Goal: Task Accomplishment & Management: Manage account settings

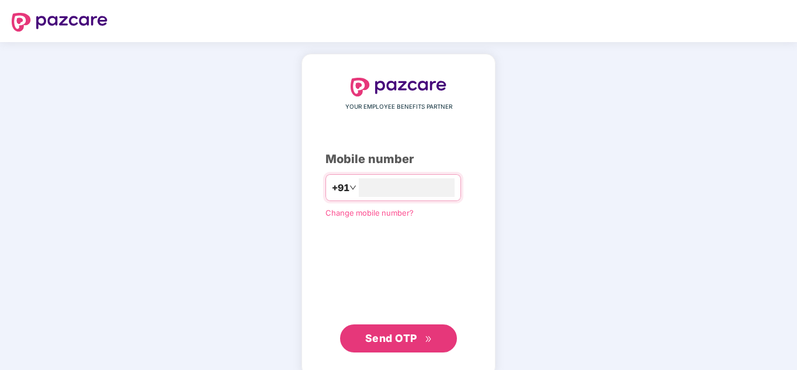
type input "**********"
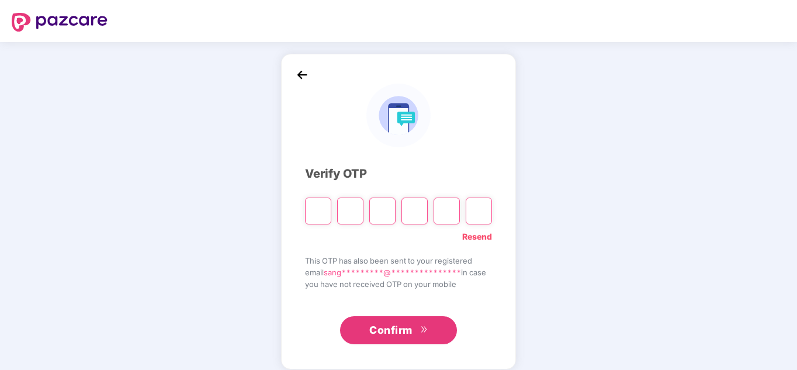
type input "*"
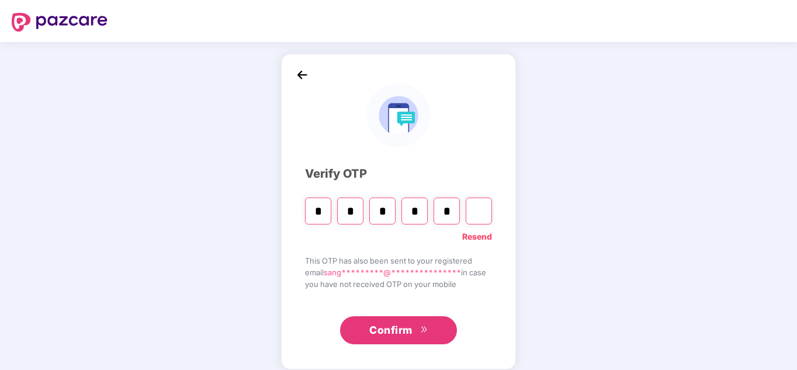
type input "*"
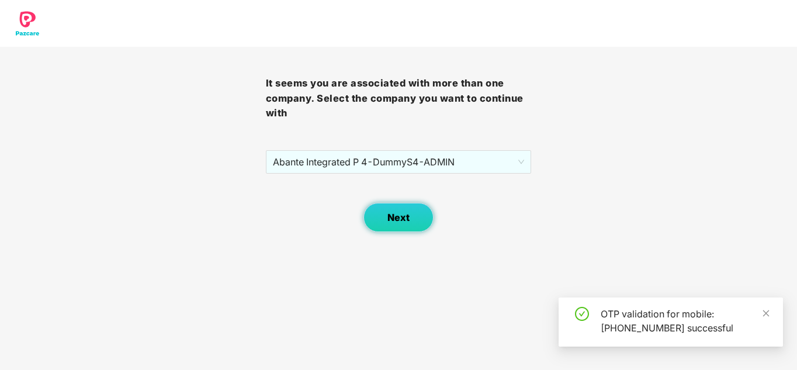
click at [405, 223] on button "Next" at bounding box center [398, 217] width 70 height 29
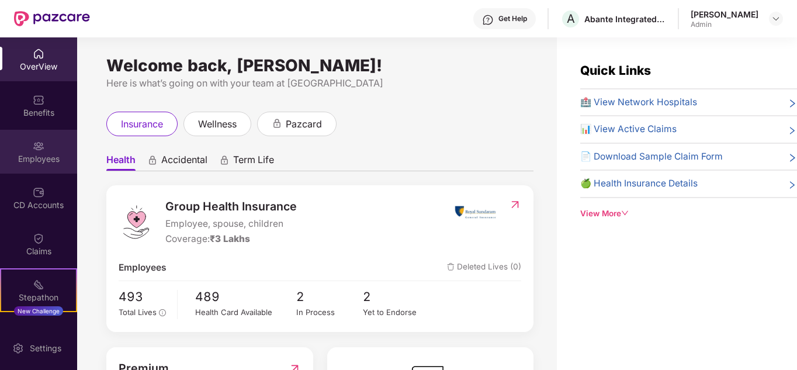
click at [38, 152] on div "Employees" at bounding box center [38, 152] width 77 height 44
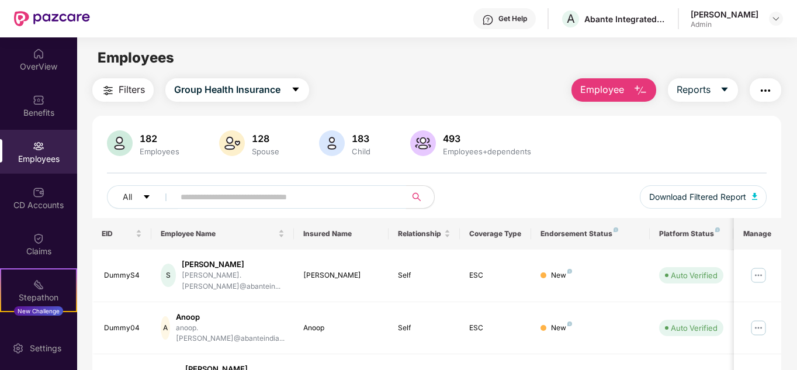
click at [187, 203] on input "text" at bounding box center [286, 197] width 210 height 18
type input "****"
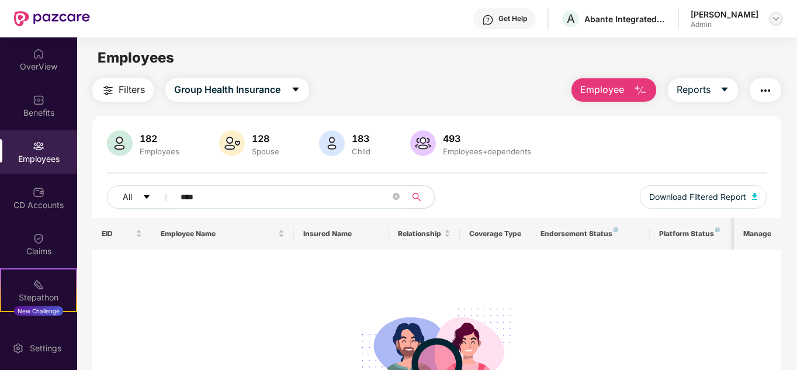
click at [781, 18] on div at bounding box center [776, 19] width 14 height 14
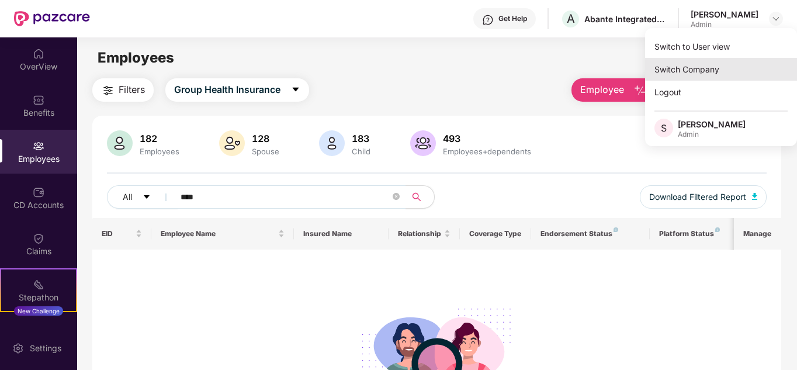
click at [740, 64] on div "Switch Company" at bounding box center [721, 69] width 152 height 23
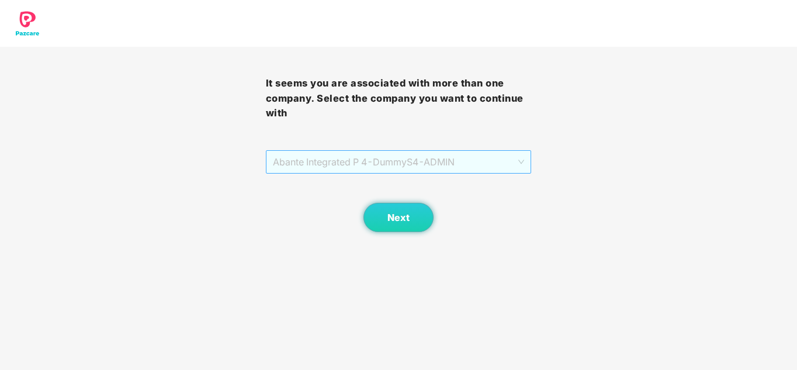
click at [439, 162] on span "Abante Integrated P 4 - DummyS4 - ADMIN" at bounding box center [399, 162] width 252 height 22
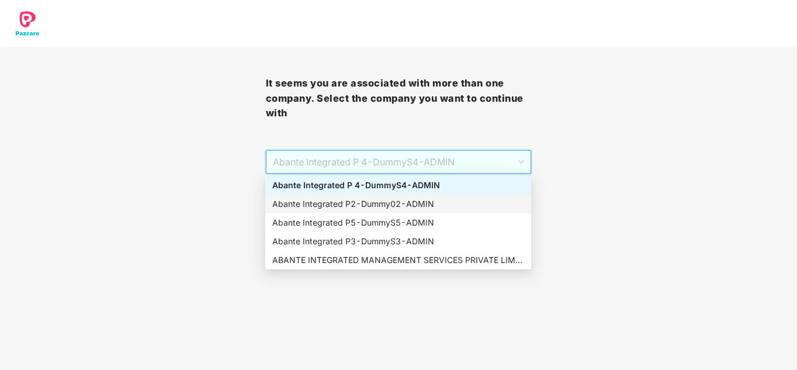
click at [402, 204] on div "Abante Integrated P2 - Dummy02 - ADMIN" at bounding box center [398, 204] width 252 height 13
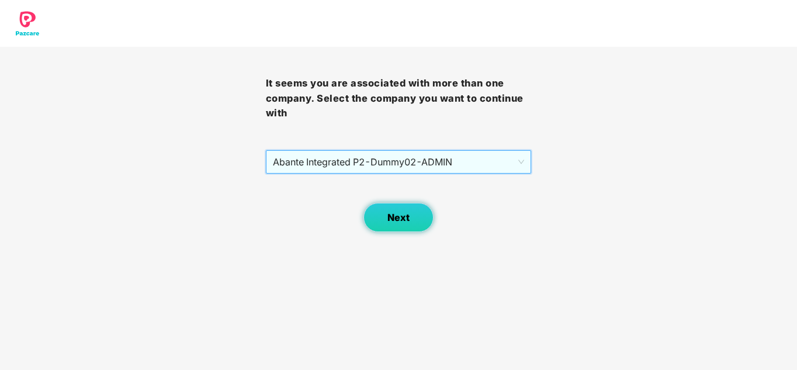
click at [406, 214] on span "Next" at bounding box center [398, 217] width 22 height 11
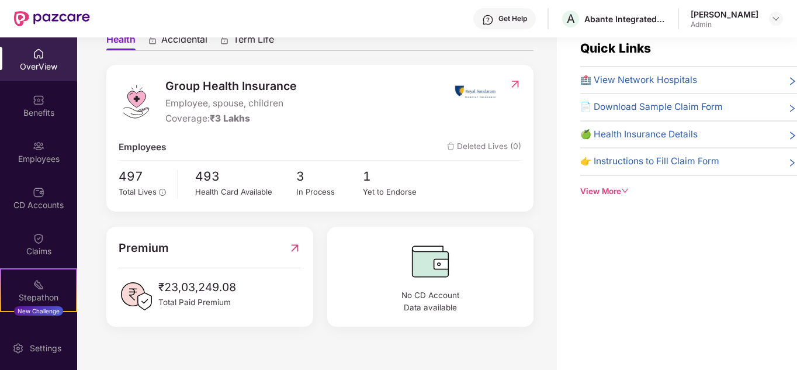
scroll to position [37, 0]
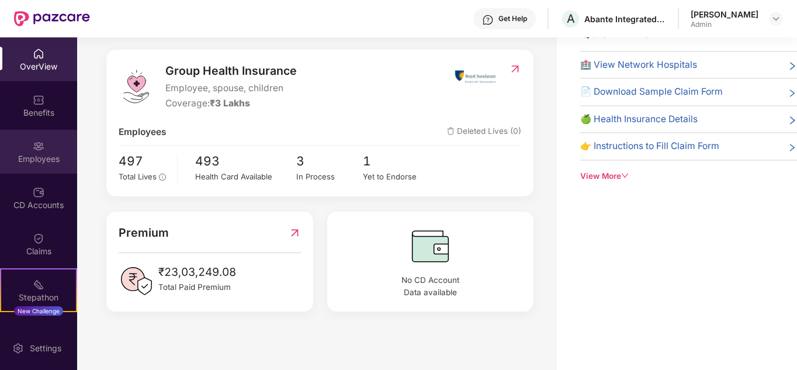
click at [34, 157] on div "Employees" at bounding box center [38, 159] width 77 height 12
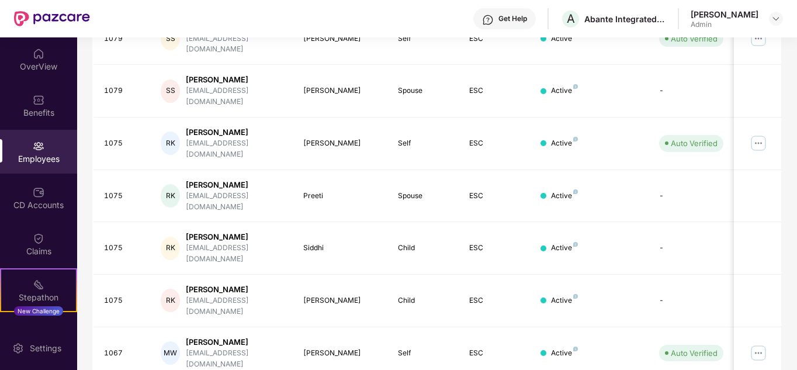
scroll to position [348, 0]
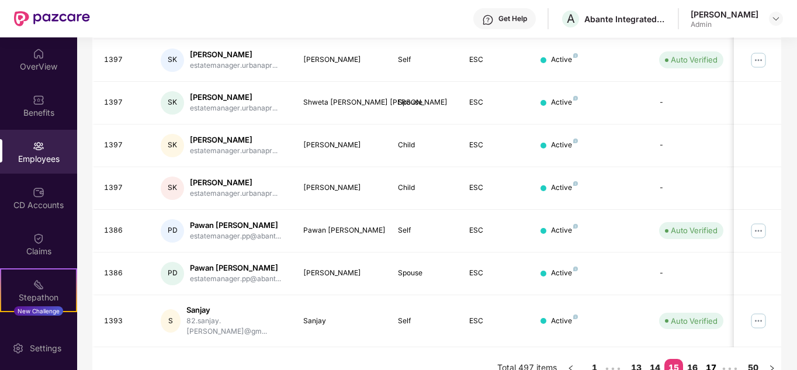
click at [717, 359] on link "17" at bounding box center [711, 368] width 19 height 18
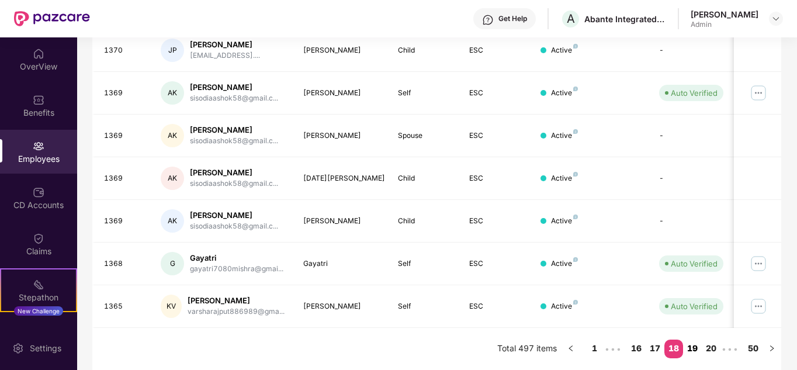
click at [691, 347] on link "19" at bounding box center [692, 349] width 19 height 18
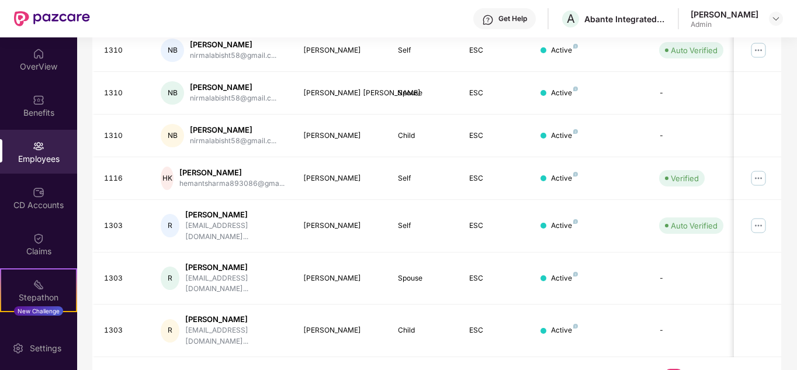
click at [693, 369] on link "24" at bounding box center [692, 378] width 19 height 18
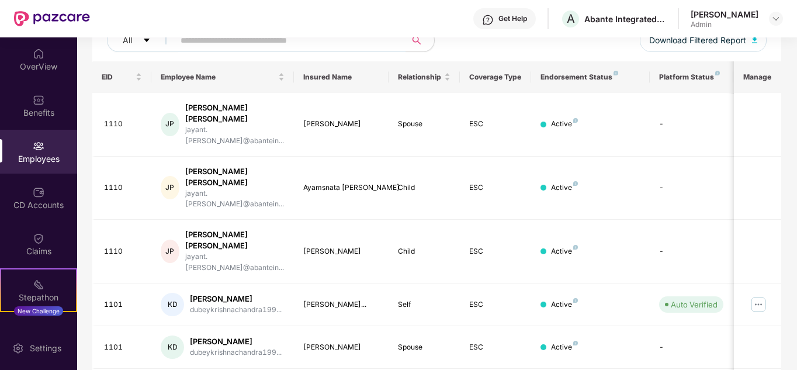
scroll to position [0, 0]
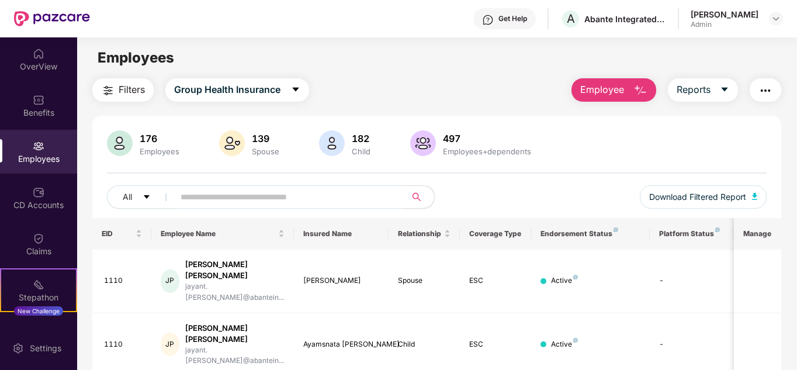
click at [40, 150] on img at bounding box center [39, 146] width 12 height 12
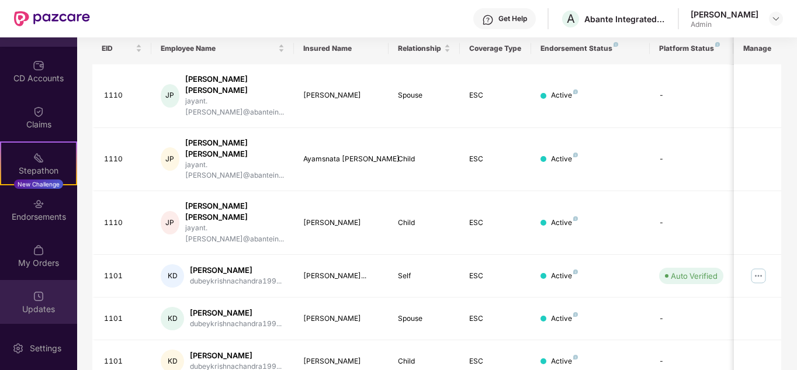
scroll to position [234, 0]
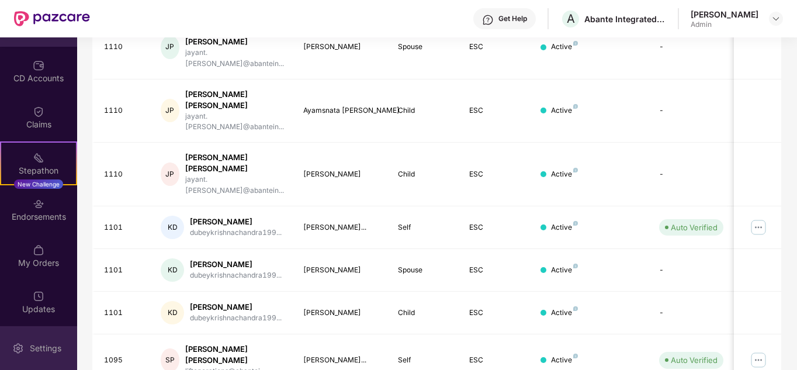
click at [43, 349] on div "Settings" at bounding box center [45, 348] width 39 height 12
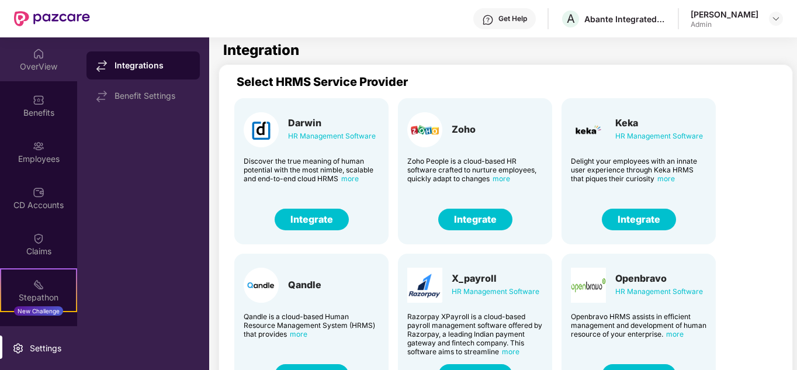
click at [36, 65] on div "OverView" at bounding box center [38, 67] width 77 height 12
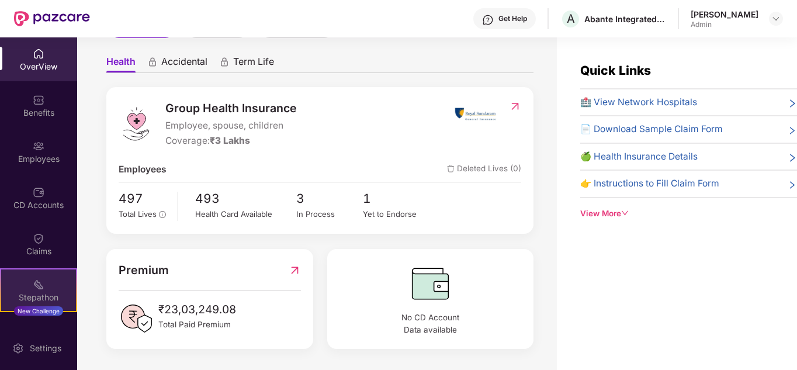
scroll to position [127, 0]
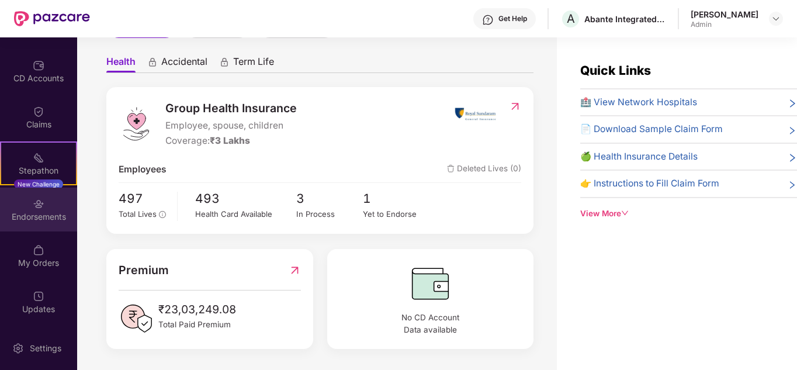
click at [38, 200] on img at bounding box center [39, 204] width 12 height 12
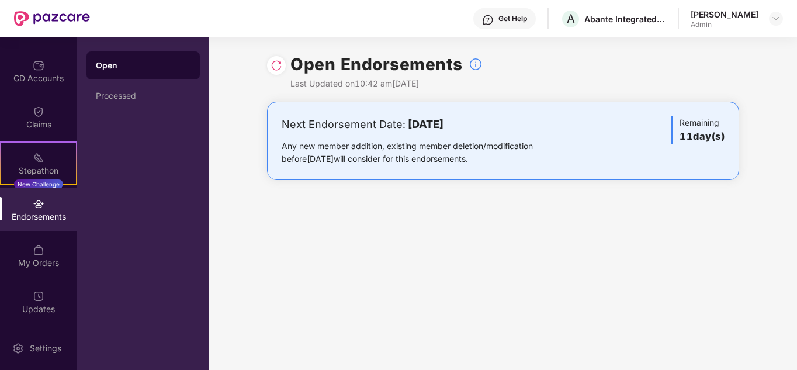
click at [274, 67] on img at bounding box center [277, 66] width 12 height 12
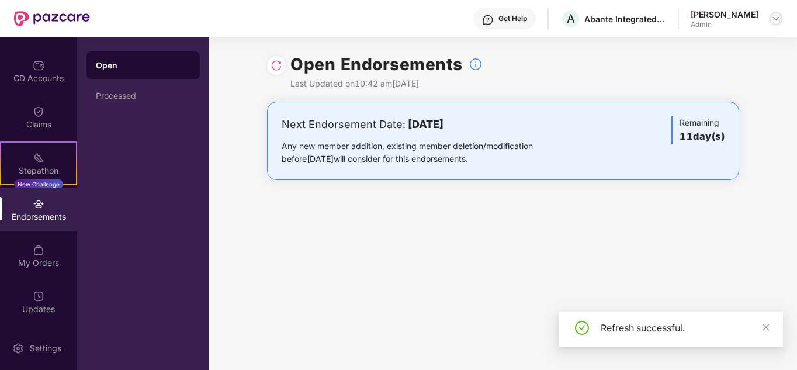
click at [780, 19] on img at bounding box center [775, 18] width 9 height 9
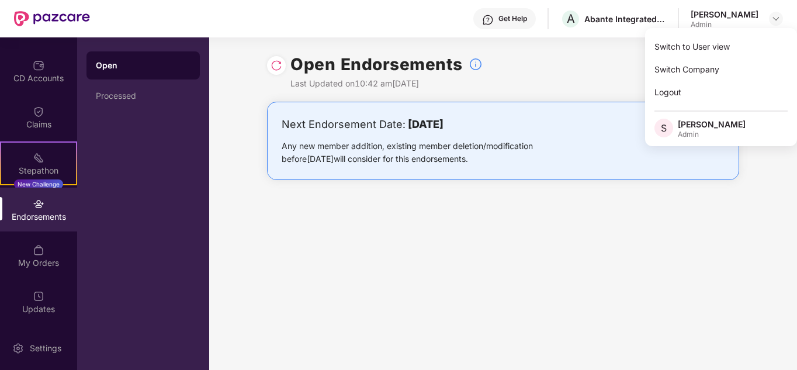
click at [177, 150] on div "Open Processed" at bounding box center [143, 203] width 132 height 332
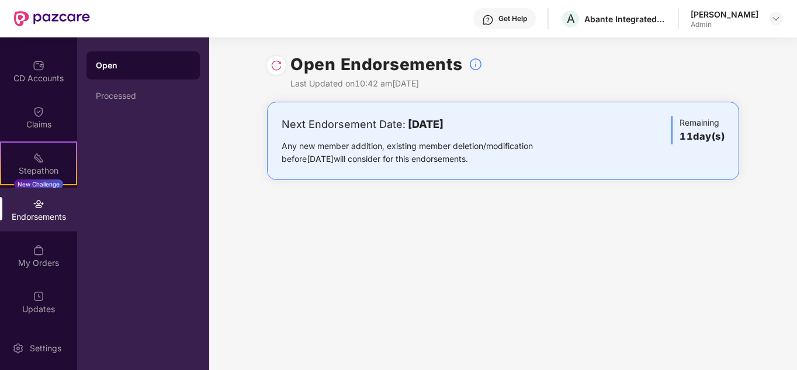
click at [34, 209] on img at bounding box center [39, 204] width 12 height 12
click at [51, 79] on div "CD Accounts" at bounding box center [38, 78] width 77 height 12
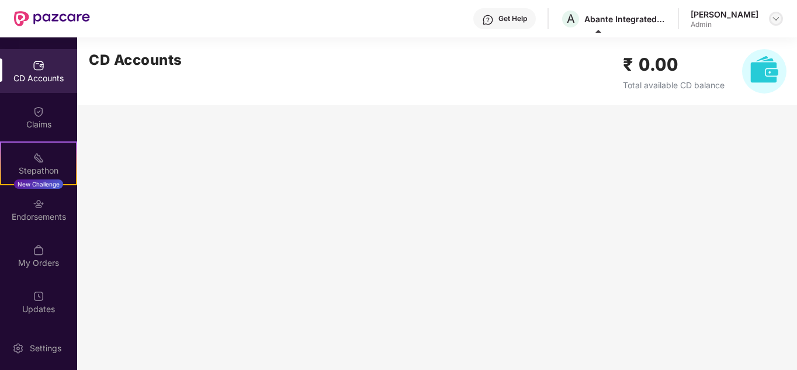
click at [771, 18] on img at bounding box center [775, 18] width 9 height 9
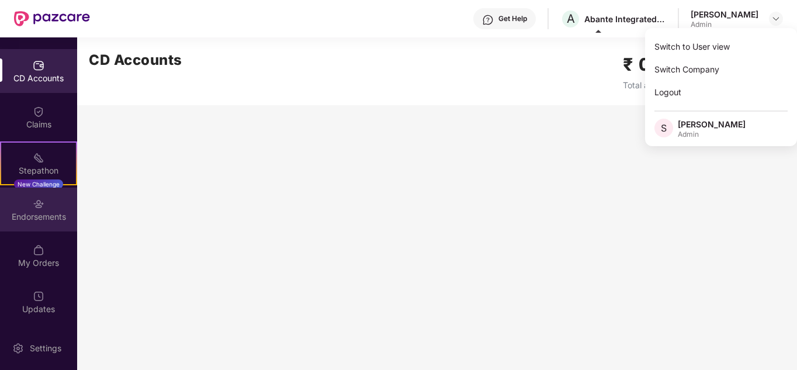
click at [30, 215] on div "Endorsements" at bounding box center [38, 217] width 77 height 12
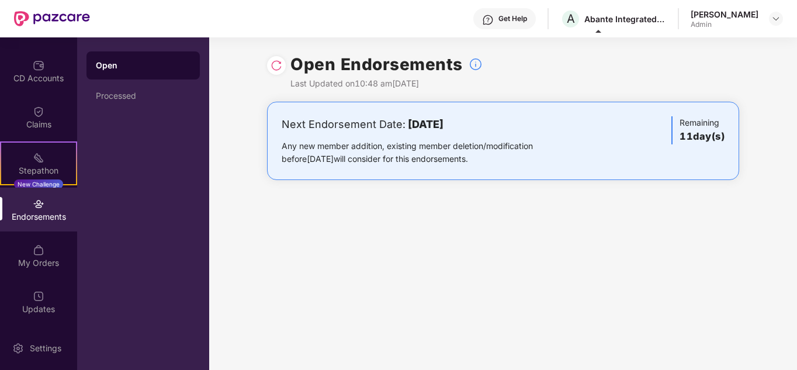
click at [127, 65] on div "Open" at bounding box center [143, 66] width 95 height 12
click at [141, 93] on div "Processed" at bounding box center [143, 95] width 95 height 9
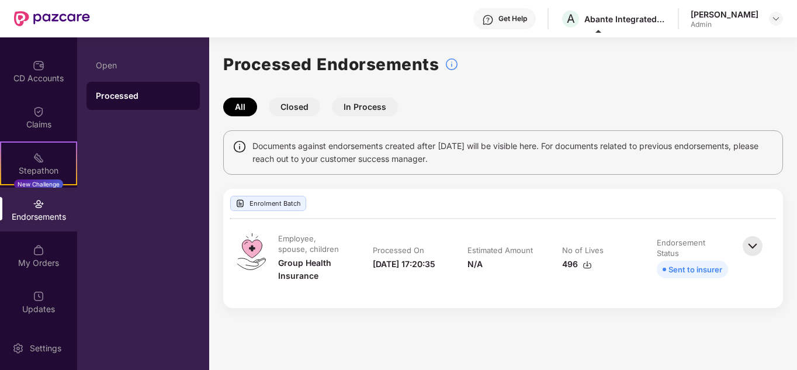
click at [754, 242] on img at bounding box center [753, 246] width 26 height 26
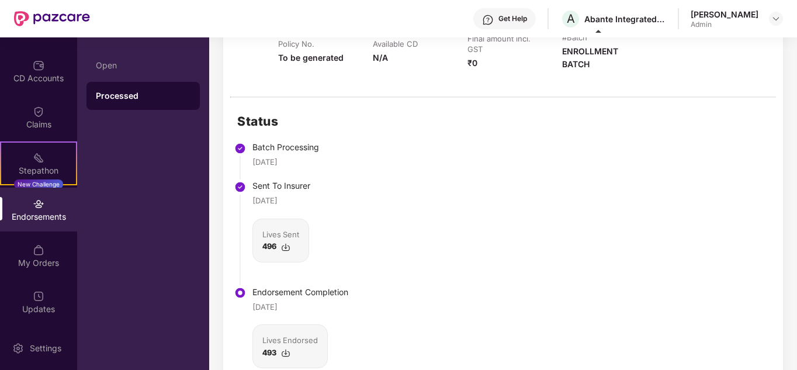
scroll to position [82, 0]
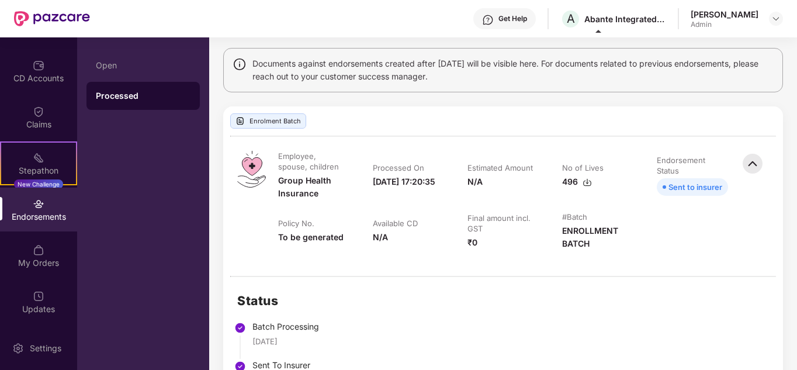
click at [273, 124] on div "Enrolment Batch" at bounding box center [268, 120] width 76 height 15
click at [660, 190] on span "Sent to insurer" at bounding box center [692, 187] width 71 height 18
click at [49, 202] on div "Endorsements" at bounding box center [38, 210] width 77 height 44
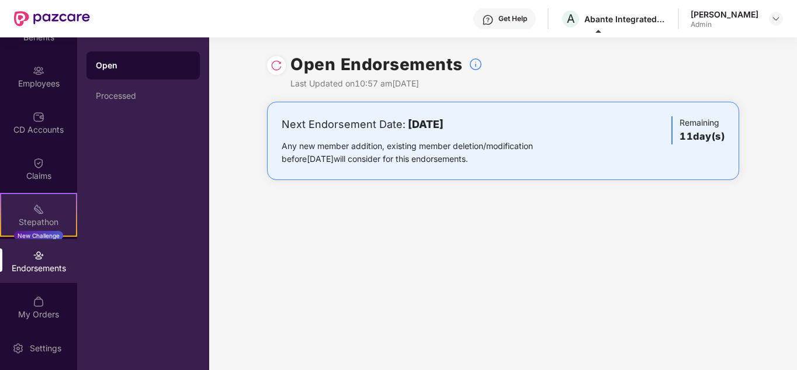
scroll to position [0, 0]
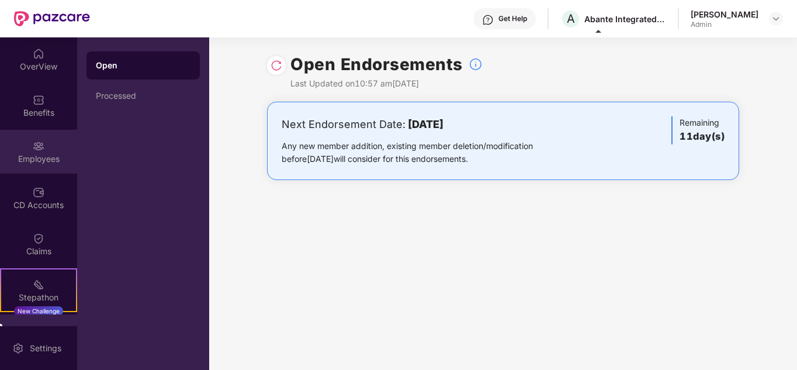
click at [37, 134] on div "Employees" at bounding box center [38, 152] width 77 height 44
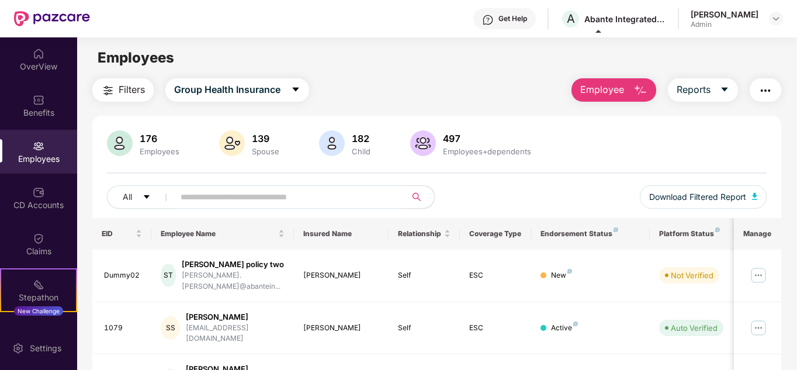
click at [297, 199] on input "text" at bounding box center [286, 197] width 210 height 18
type input "****"
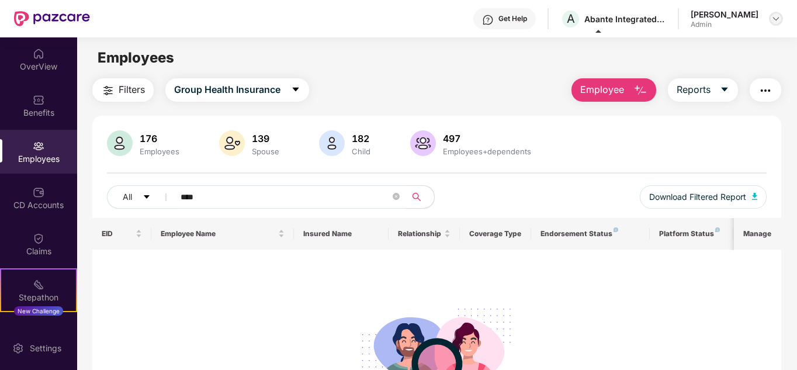
click at [773, 21] on img at bounding box center [775, 18] width 9 height 9
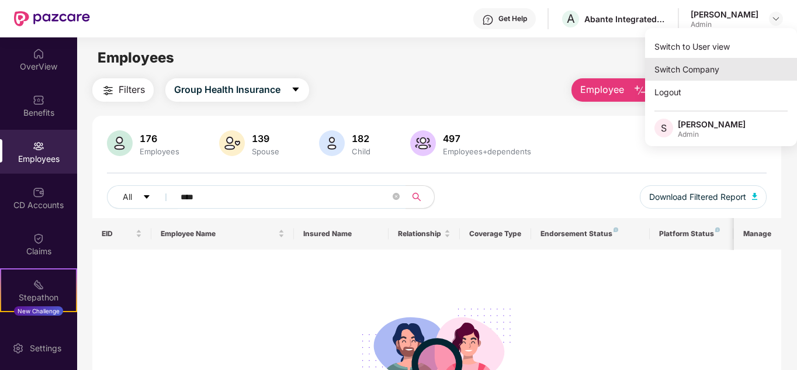
click at [702, 64] on div "Switch Company" at bounding box center [721, 69] width 152 height 23
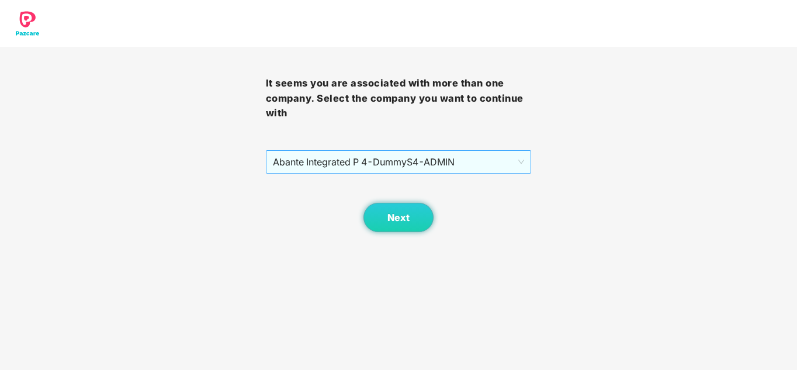
click at [397, 157] on span "Abante Integrated P 4 - DummyS4 - ADMIN" at bounding box center [399, 162] width 252 height 22
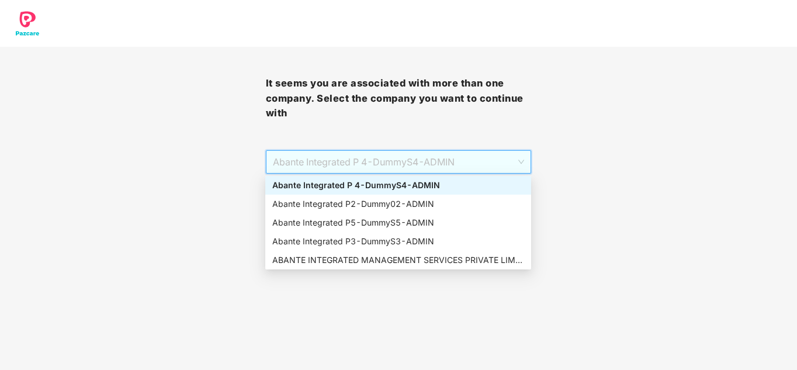
click at [344, 186] on div "Abante Integrated P 4 - DummyS4 - ADMIN" at bounding box center [398, 185] width 252 height 13
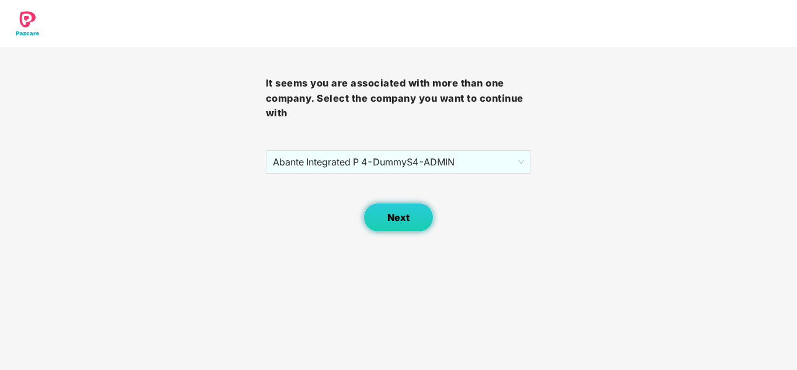
click at [398, 215] on span "Next" at bounding box center [398, 217] width 22 height 11
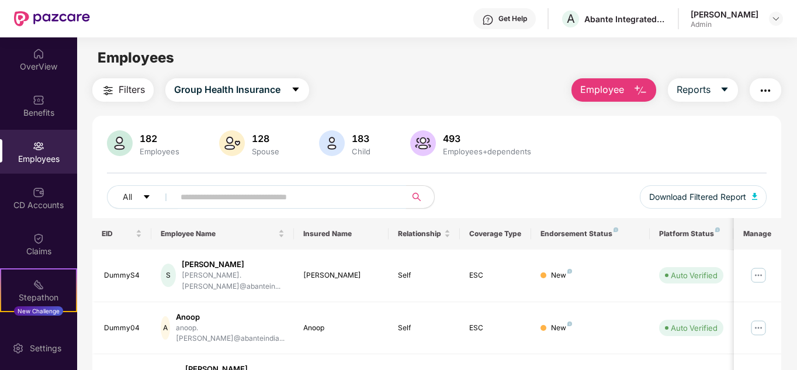
click at [206, 198] on input "text" at bounding box center [286, 197] width 210 height 18
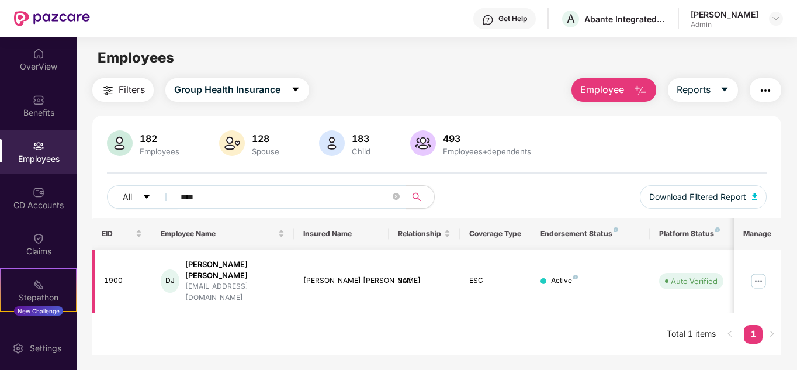
type input "****"
click at [756, 272] on img at bounding box center [758, 281] width 19 height 19
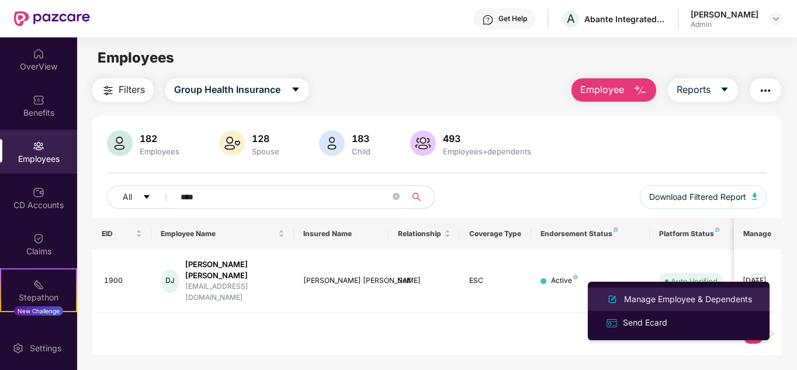
click at [662, 296] on div "Manage Employee & Dependents" at bounding box center [688, 299] width 133 height 13
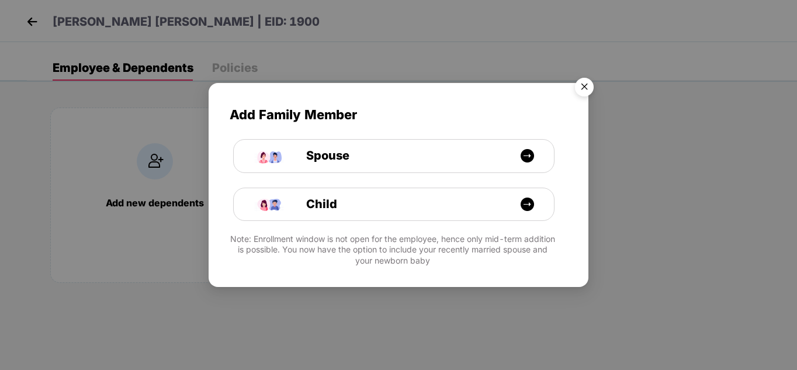
click at [583, 83] on img "Close" at bounding box center [584, 88] width 33 height 33
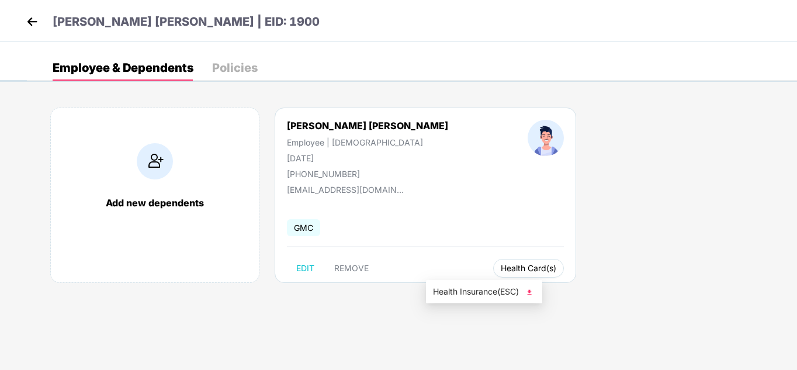
click at [493, 273] on button "Health Card(s)" at bounding box center [528, 268] width 71 height 19
click at [529, 293] on img at bounding box center [530, 292] width 12 height 12
